Goal: Transaction & Acquisition: Download file/media

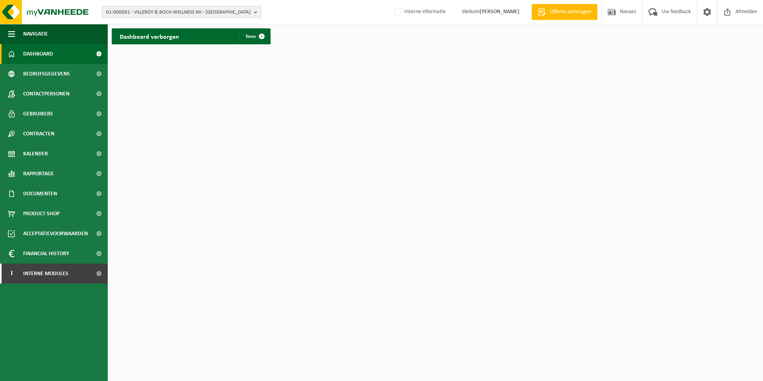
click at [131, 8] on span "01-000001 - VILLEROY & BOCH WELLNESS NV - ROESELARE" at bounding box center [178, 12] width 144 height 12
click at [136, 24] on input "text" at bounding box center [182, 25] width 156 height 10
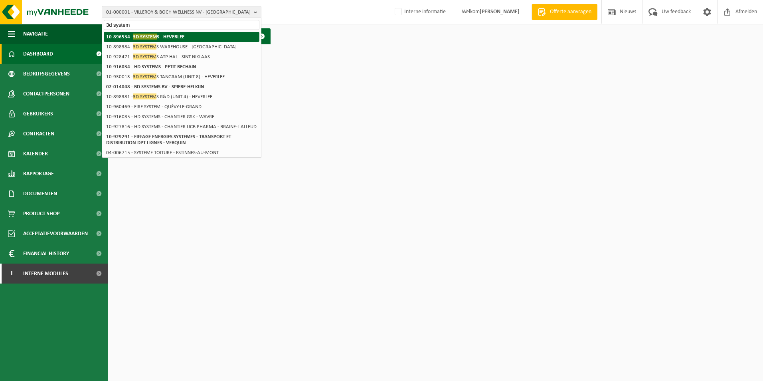
type input "3d system"
click at [149, 37] on span "3D SYSTEM" at bounding box center [145, 37] width 24 height 6
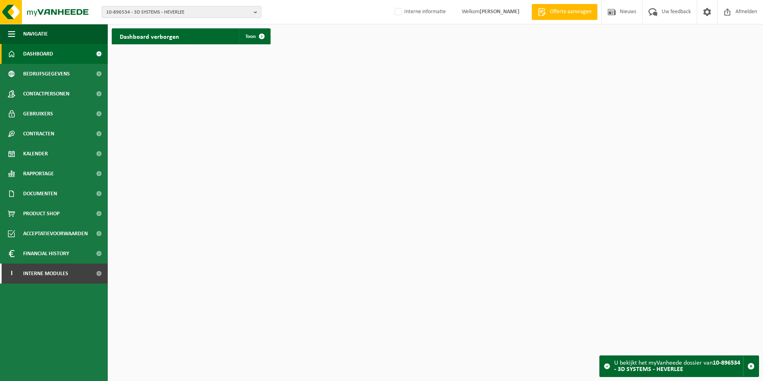
click at [199, 10] on span "10-896534 - 3D SYSTEMS - HEVERLEE" at bounding box center [178, 12] width 144 height 12
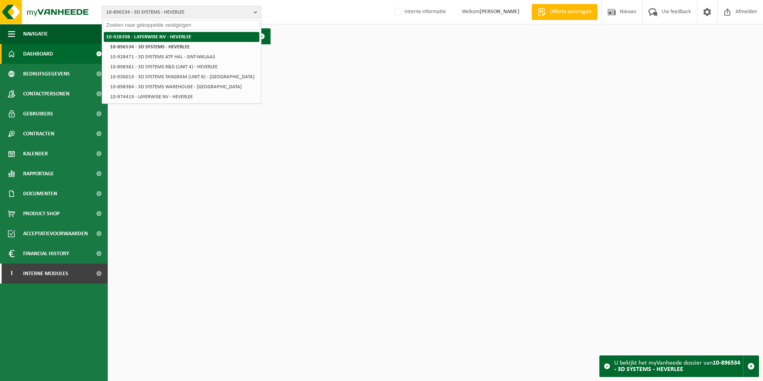
click at [183, 34] on strong "10-928398 - LAYERWISE NV - HEVERLEE" at bounding box center [148, 36] width 85 height 5
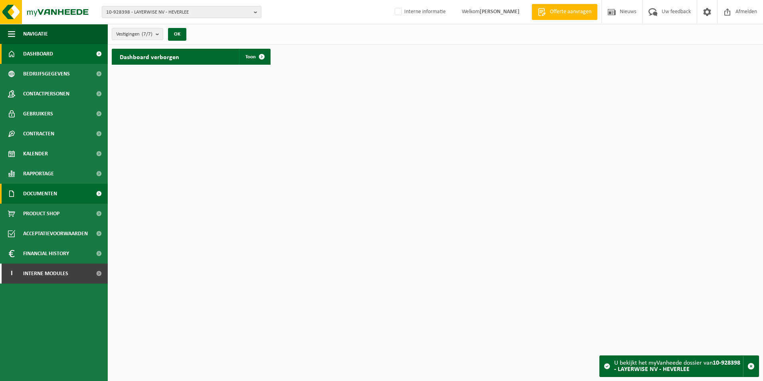
click at [95, 191] on span at bounding box center [99, 194] width 18 height 20
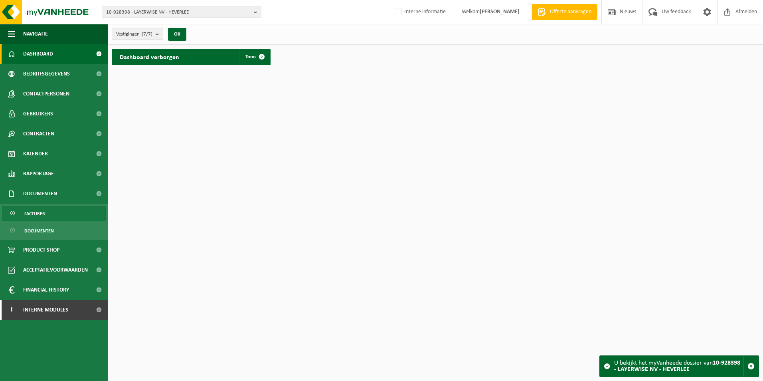
click at [59, 213] on link "Facturen" at bounding box center [54, 212] width 104 height 15
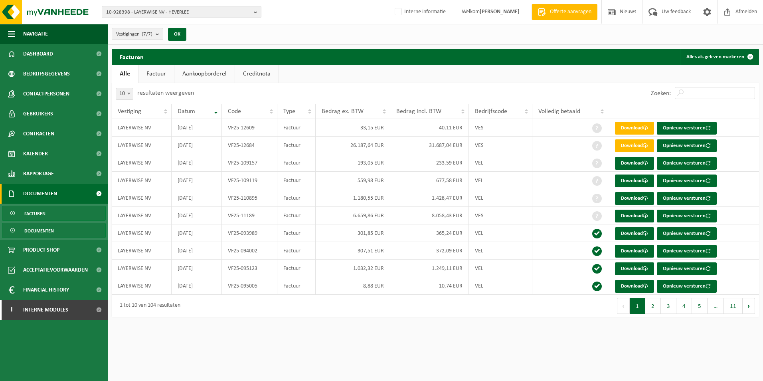
click at [58, 236] on link "Documenten" at bounding box center [54, 230] width 104 height 15
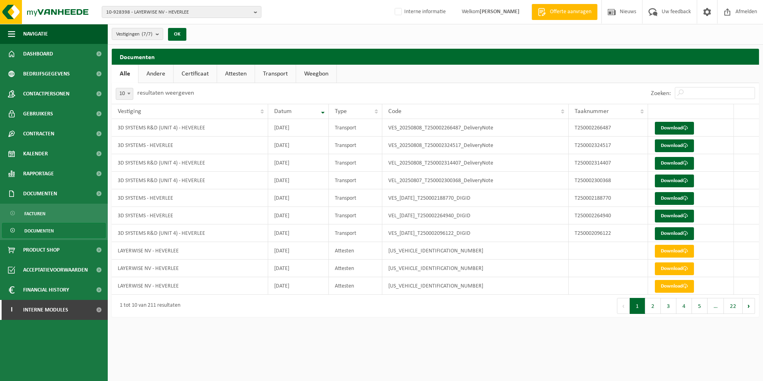
click at [229, 76] on link "Attesten" at bounding box center [236, 74] width 38 height 18
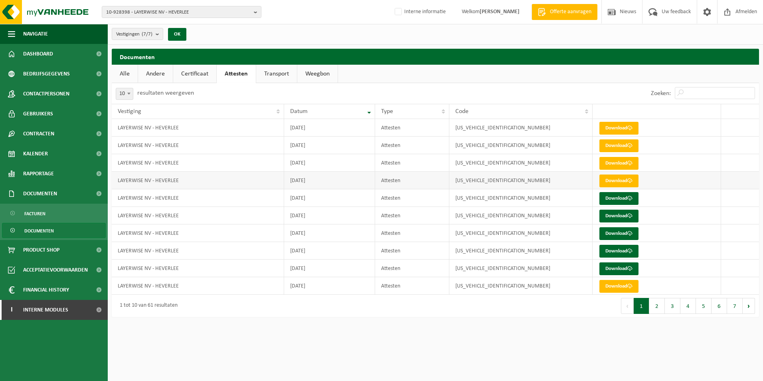
click at [322, 181] on td "2025-07-23" at bounding box center [329, 181] width 91 height 18
click at [197, 70] on link "Certificaat" at bounding box center [194, 74] width 43 height 18
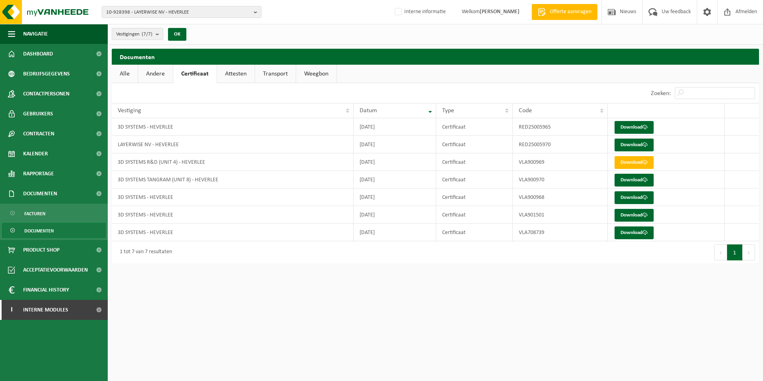
click at [161, 76] on link "Andere" at bounding box center [155, 74] width 35 height 18
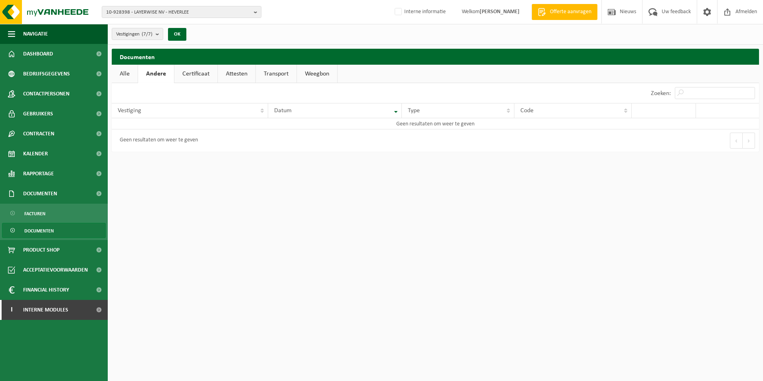
click at [35, 229] on span "Documenten" at bounding box center [39, 230] width 30 height 15
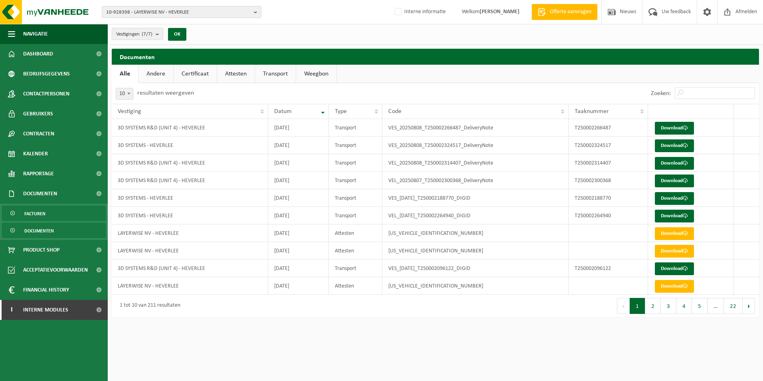
click at [42, 214] on span "Facturen" at bounding box center [34, 213] width 21 height 15
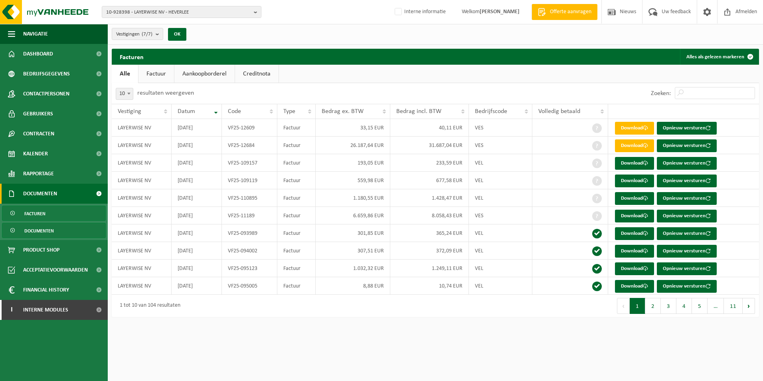
click at [43, 231] on span "Documenten" at bounding box center [39, 230] width 30 height 15
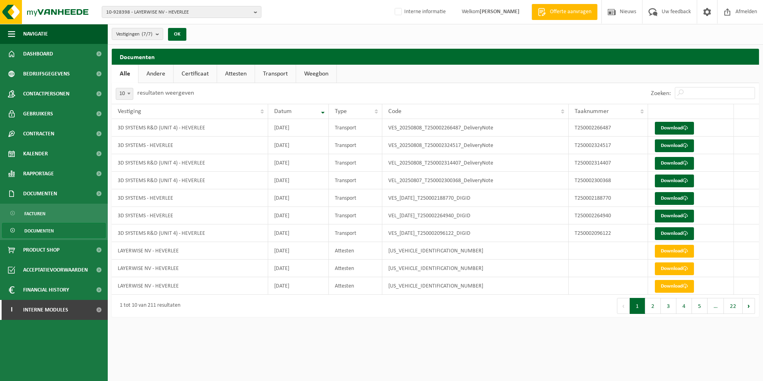
click at [654, 308] on button "2" at bounding box center [653, 306] width 16 height 16
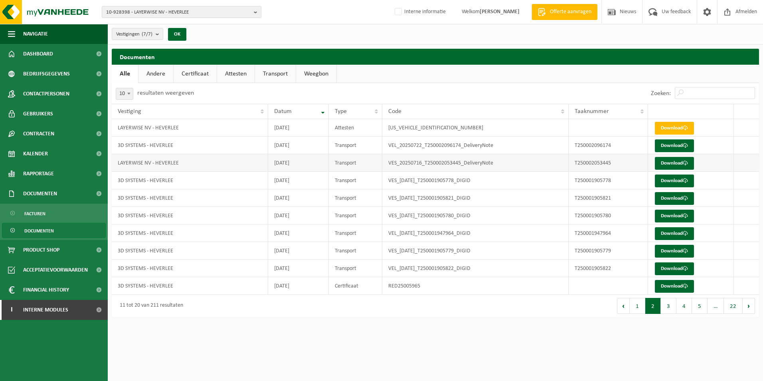
click at [164, 162] on td "LAYERWISE NV - HEVERLEE" at bounding box center [190, 163] width 156 height 18
click at [669, 162] on link "Download" at bounding box center [674, 163] width 39 height 13
click at [664, 304] on button "3" at bounding box center [669, 306] width 16 height 16
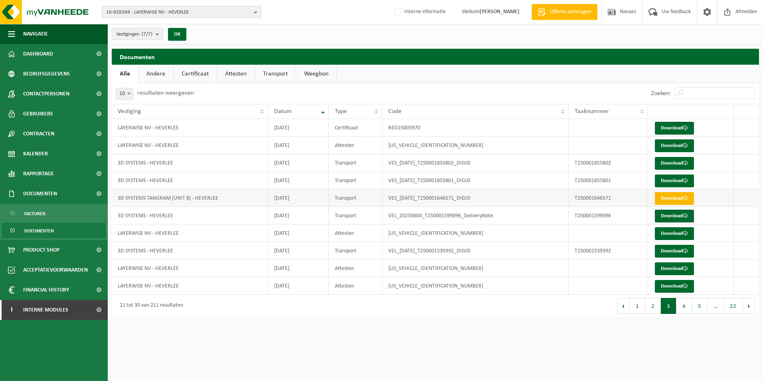
click at [673, 198] on link "Download" at bounding box center [674, 198] width 39 height 13
